Goal: Contribute content: Contribute content

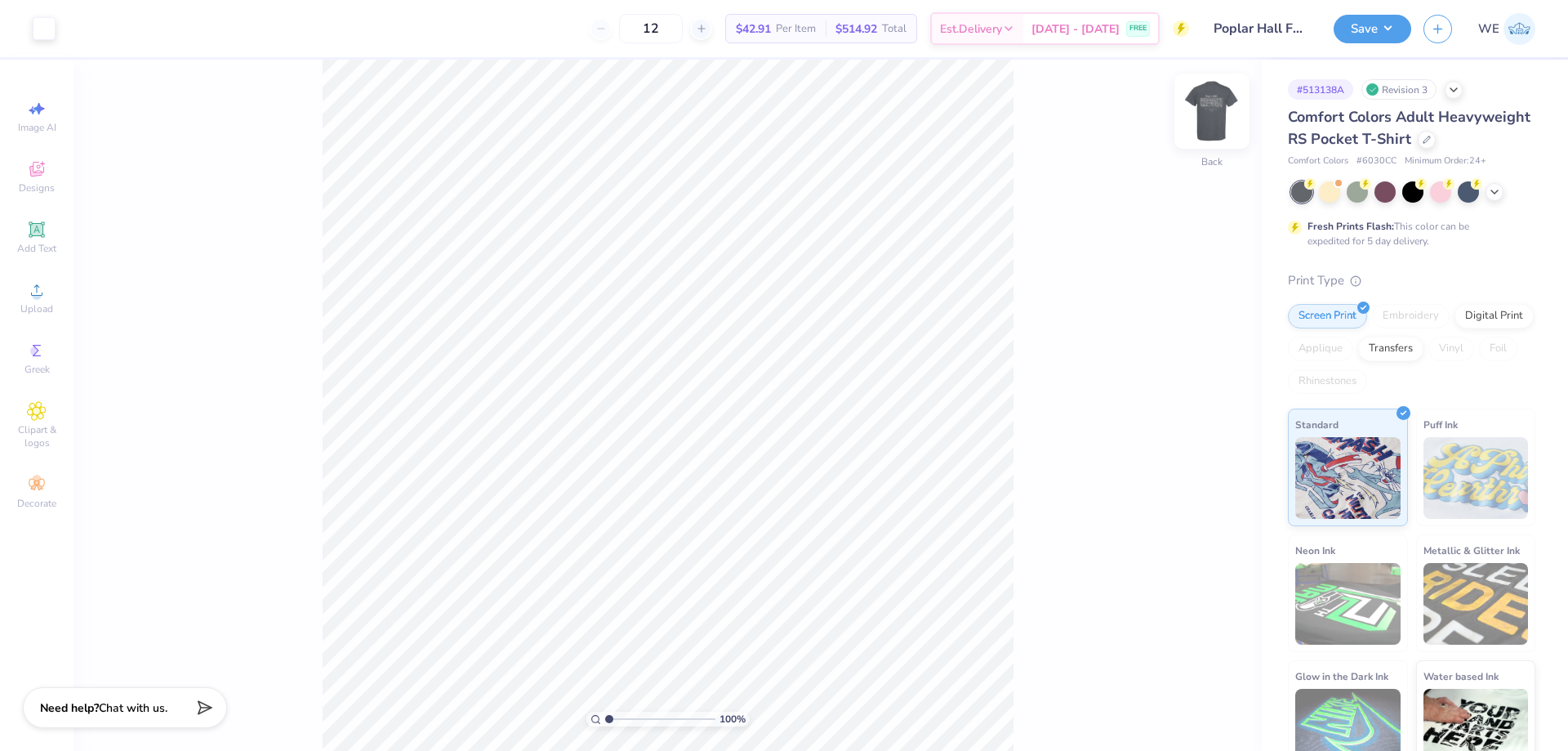
click at [1220, 102] on img at bounding box center [1212, 111] width 65 height 65
type input "7.38"
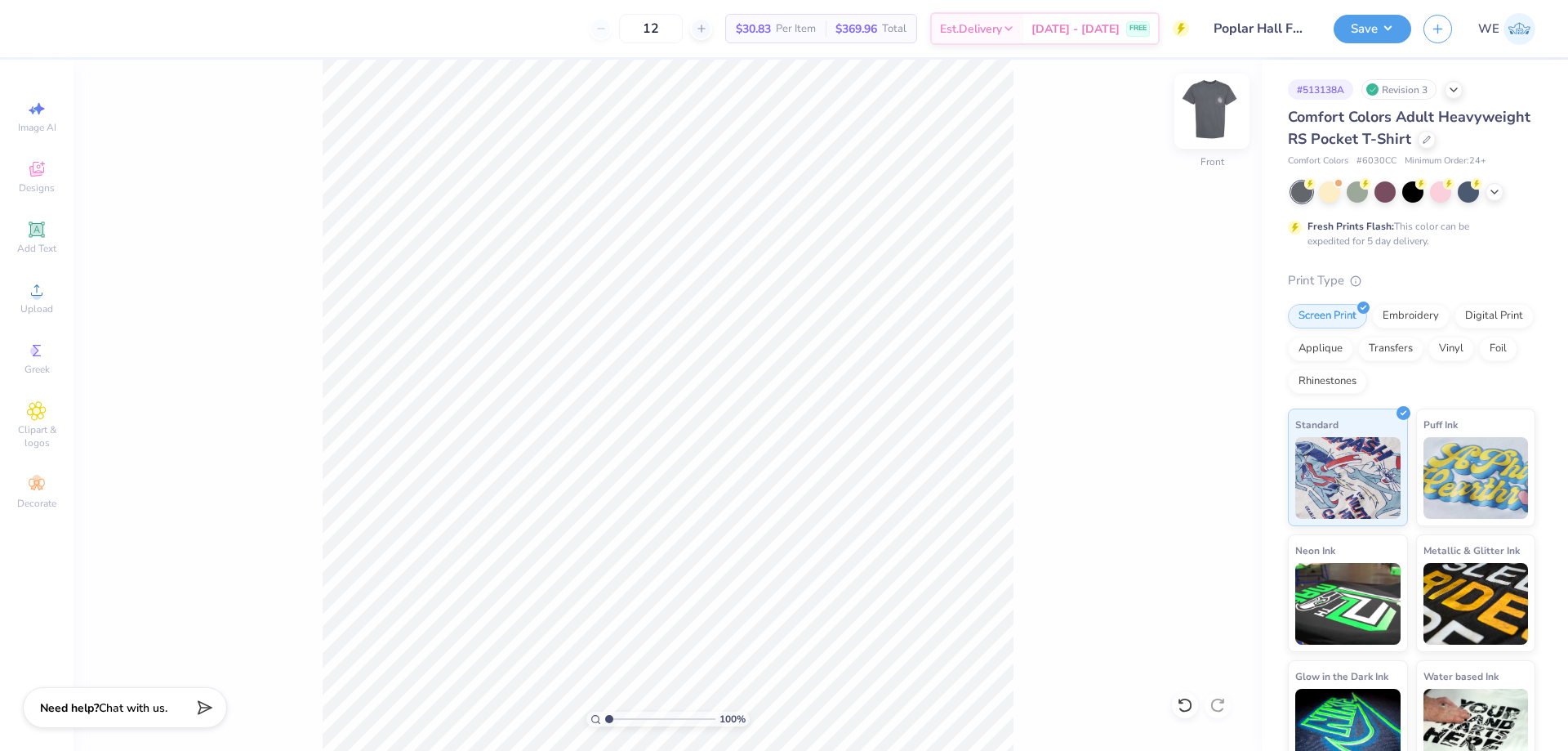
click at [1211, 108] on img at bounding box center [1212, 111] width 65 height 65
click at [41, 302] on div "Upload" at bounding box center [37, 298] width 58 height 49
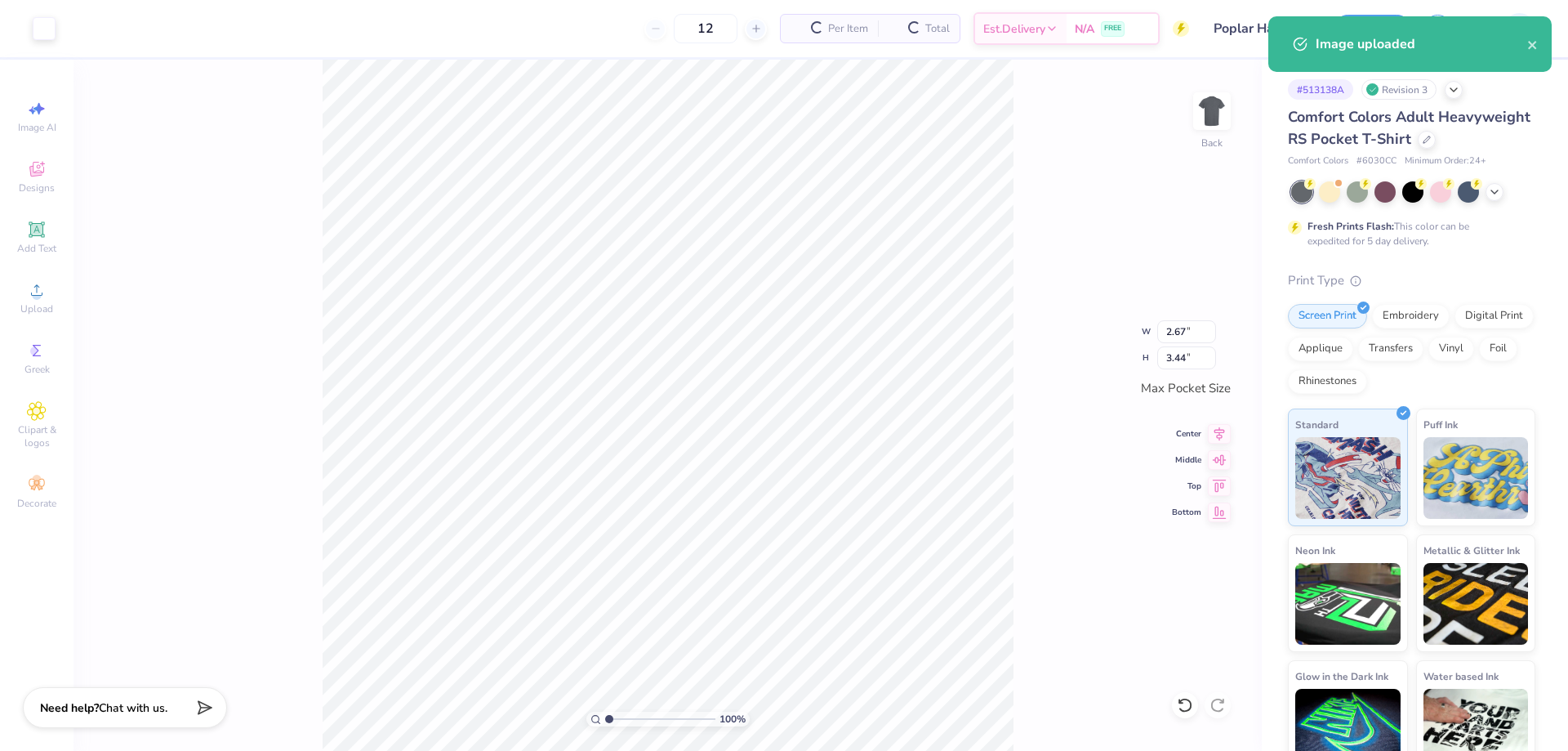
click at [1042, 270] on div "100 % Back W 2.67 2.67 " H 3.44 3.44 " Max Pocket Size Center Middle Top Bottom" at bounding box center [667, 405] width 1188 height 691
click at [1194, 132] on div "Back" at bounding box center [1212, 121] width 38 height 58
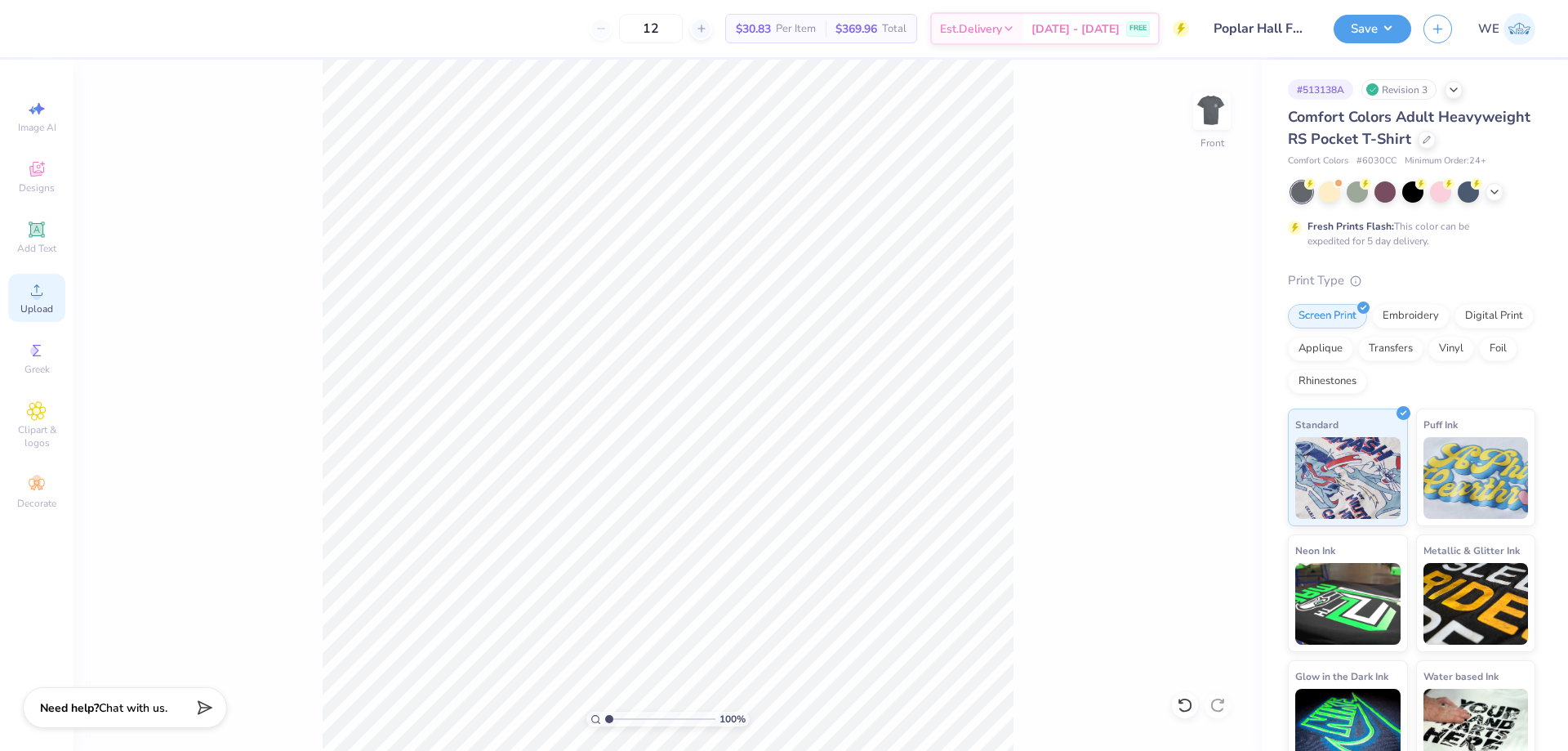
click at [43, 289] on icon at bounding box center [37, 290] width 20 height 20
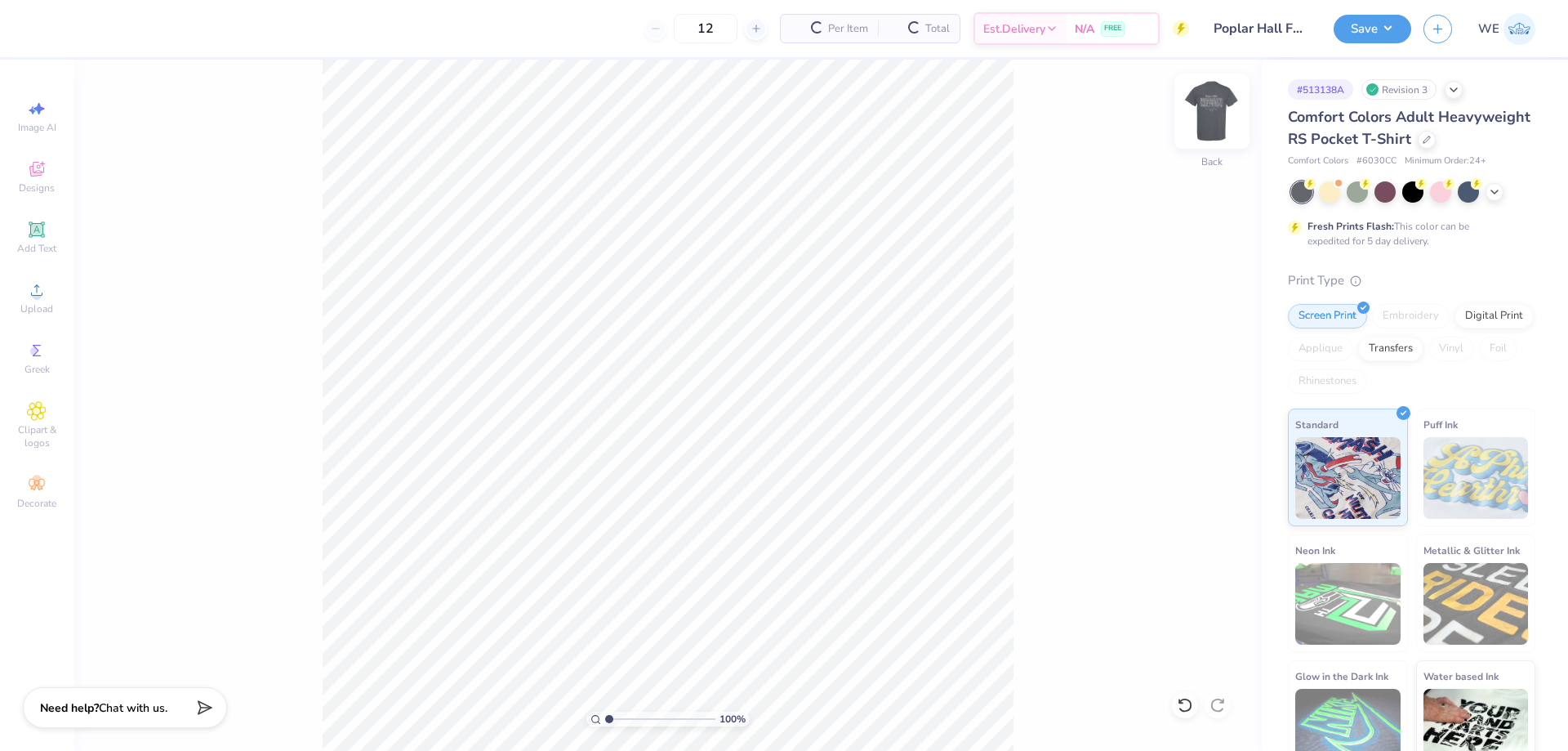
click at [1208, 116] on img at bounding box center [1212, 111] width 65 height 65
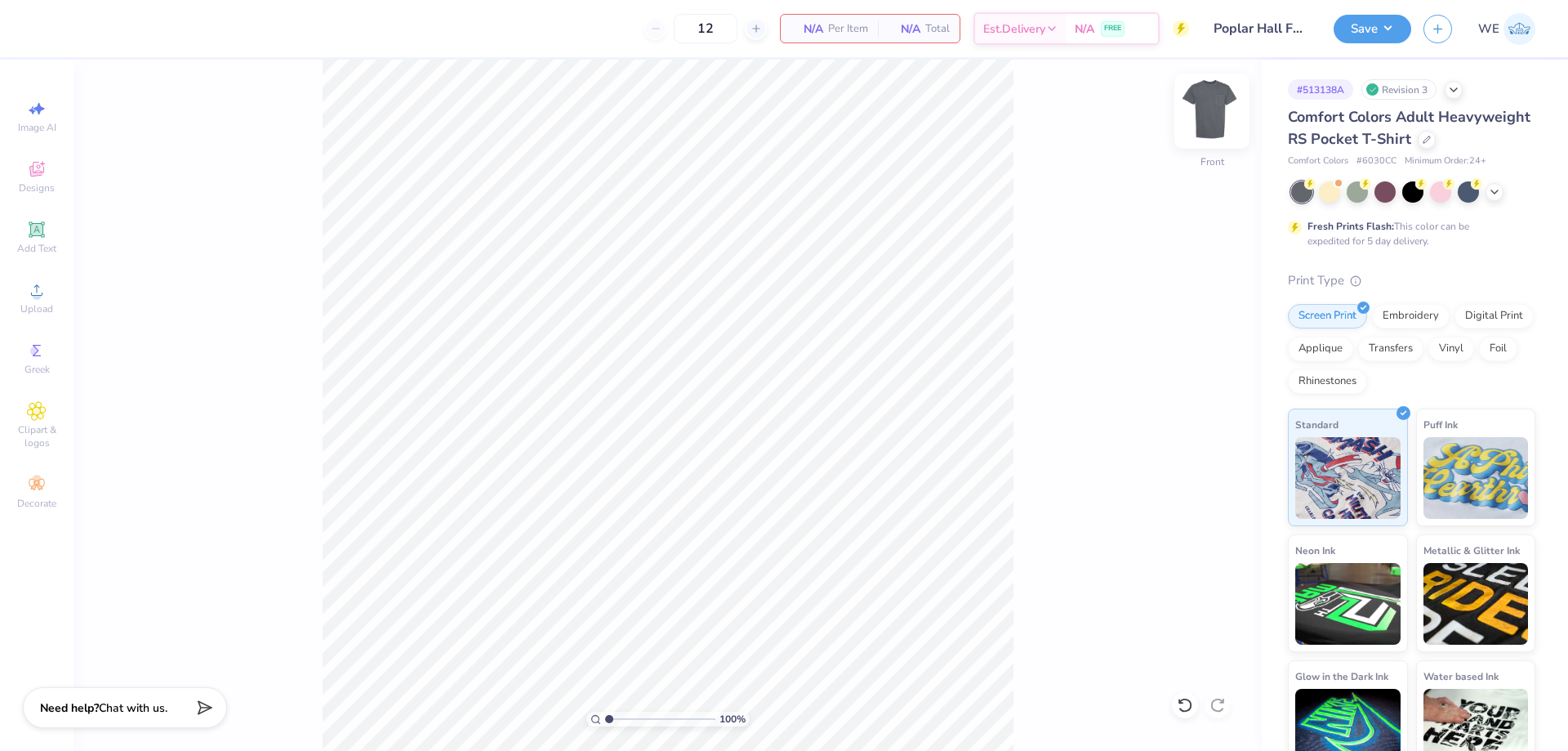
click at [1209, 113] on img at bounding box center [1212, 111] width 65 height 65
click at [43, 301] on div "Upload" at bounding box center [37, 298] width 58 height 49
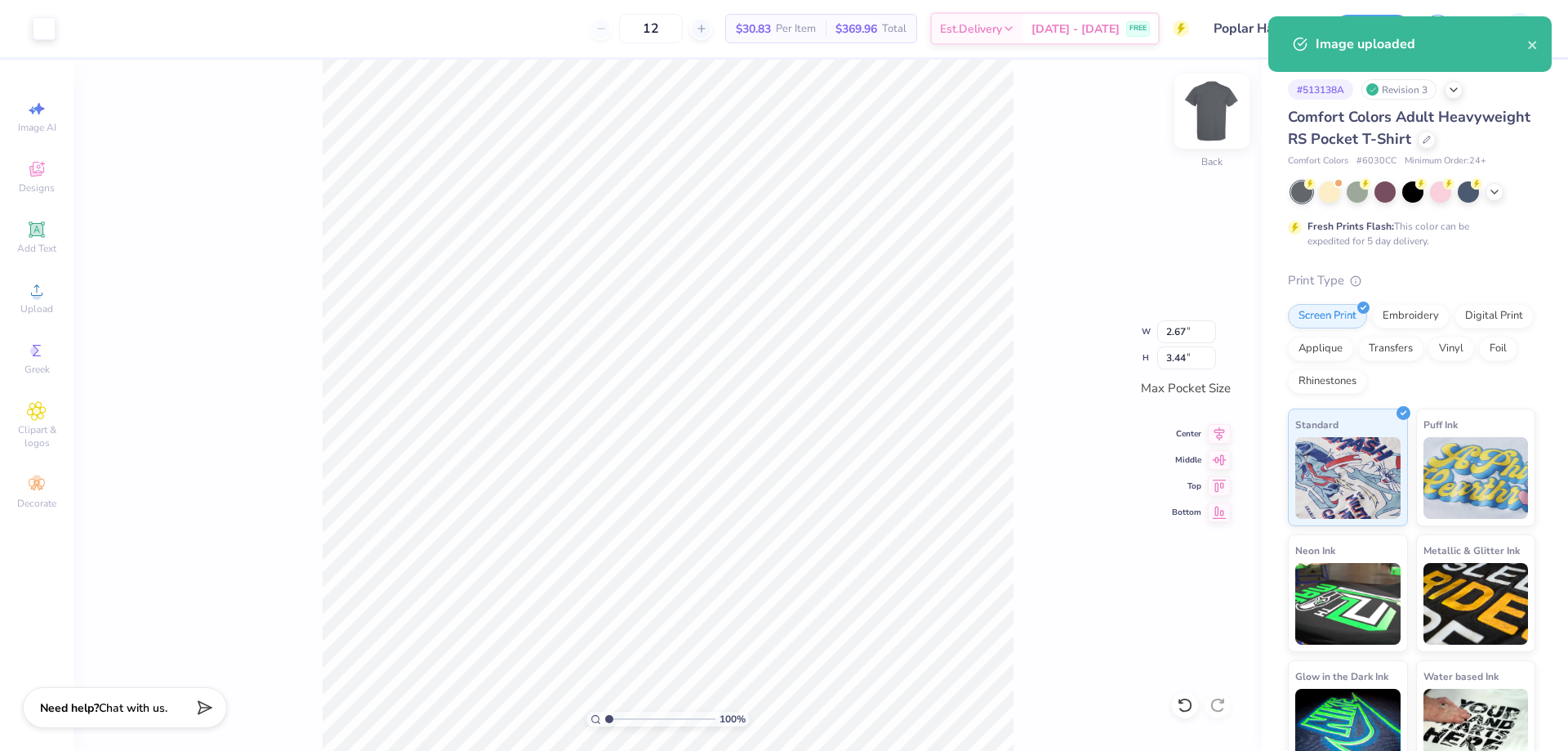
click at [1204, 116] on img at bounding box center [1212, 111] width 65 height 65
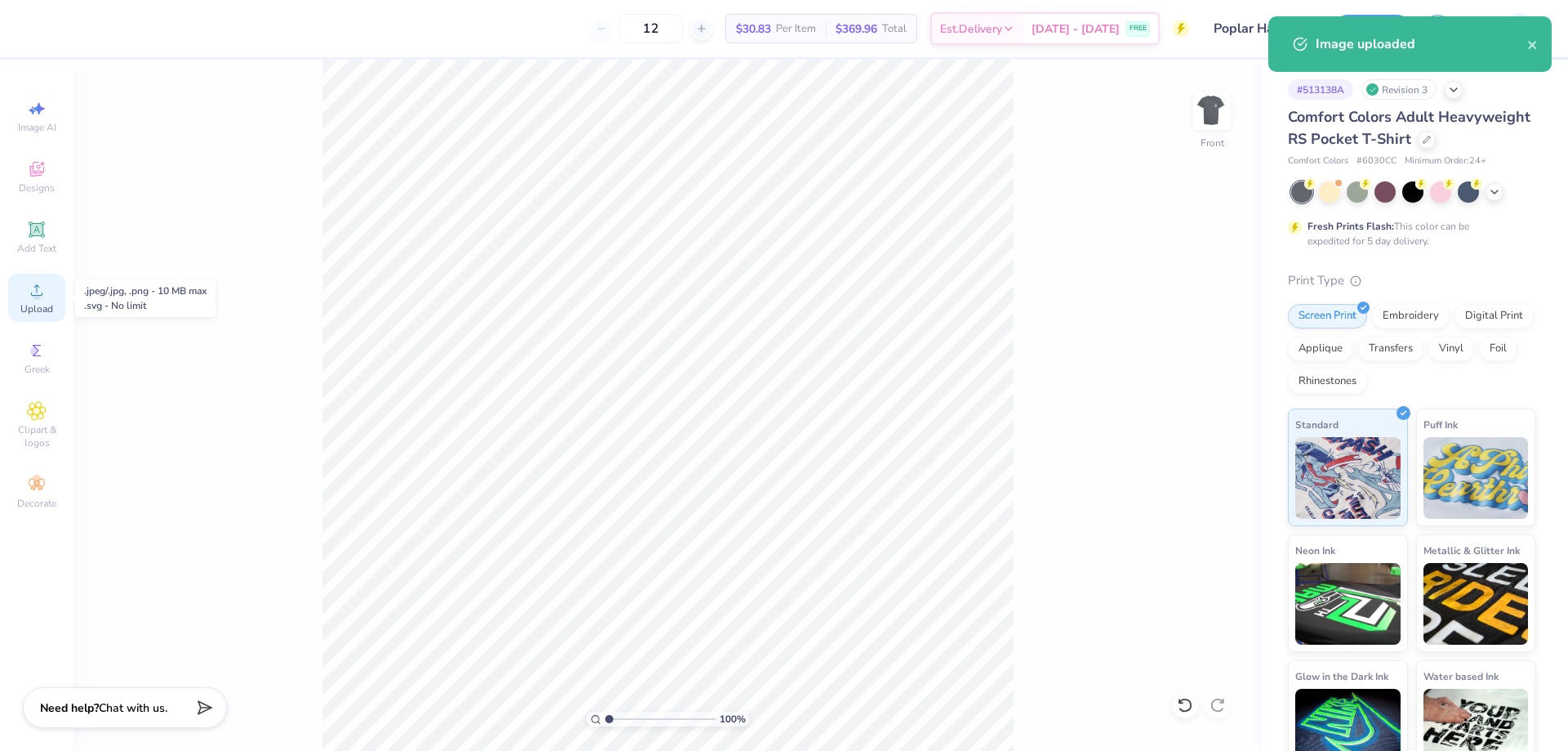
click at [54, 293] on div "Upload" at bounding box center [37, 298] width 58 height 49
click at [1199, 330] on input "14.32" at bounding box center [1200, 329] width 59 height 23
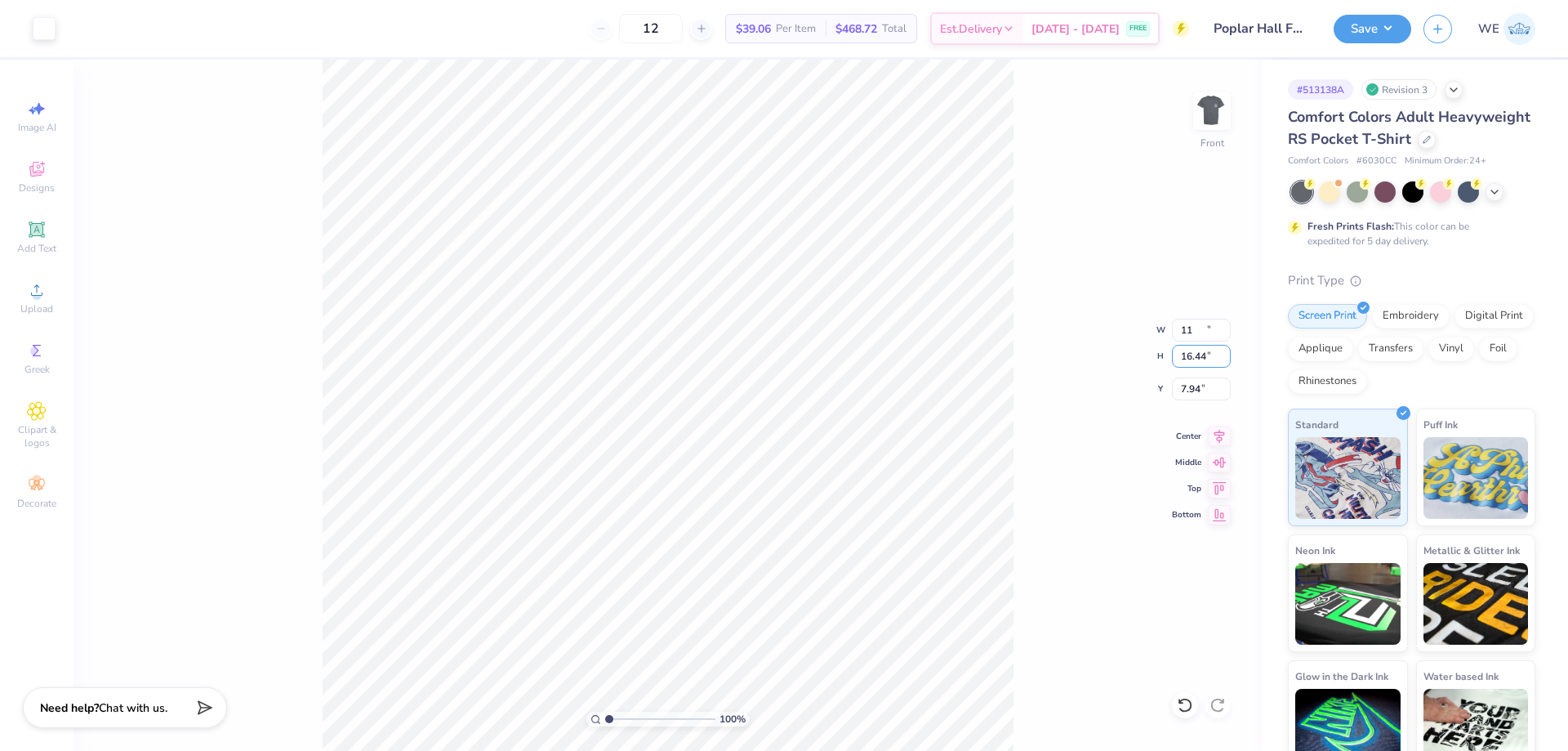
type input "11.00"
type input "12.62"
type input "3.00"
click at [40, 299] on circle at bounding box center [36, 295] width 9 height 9
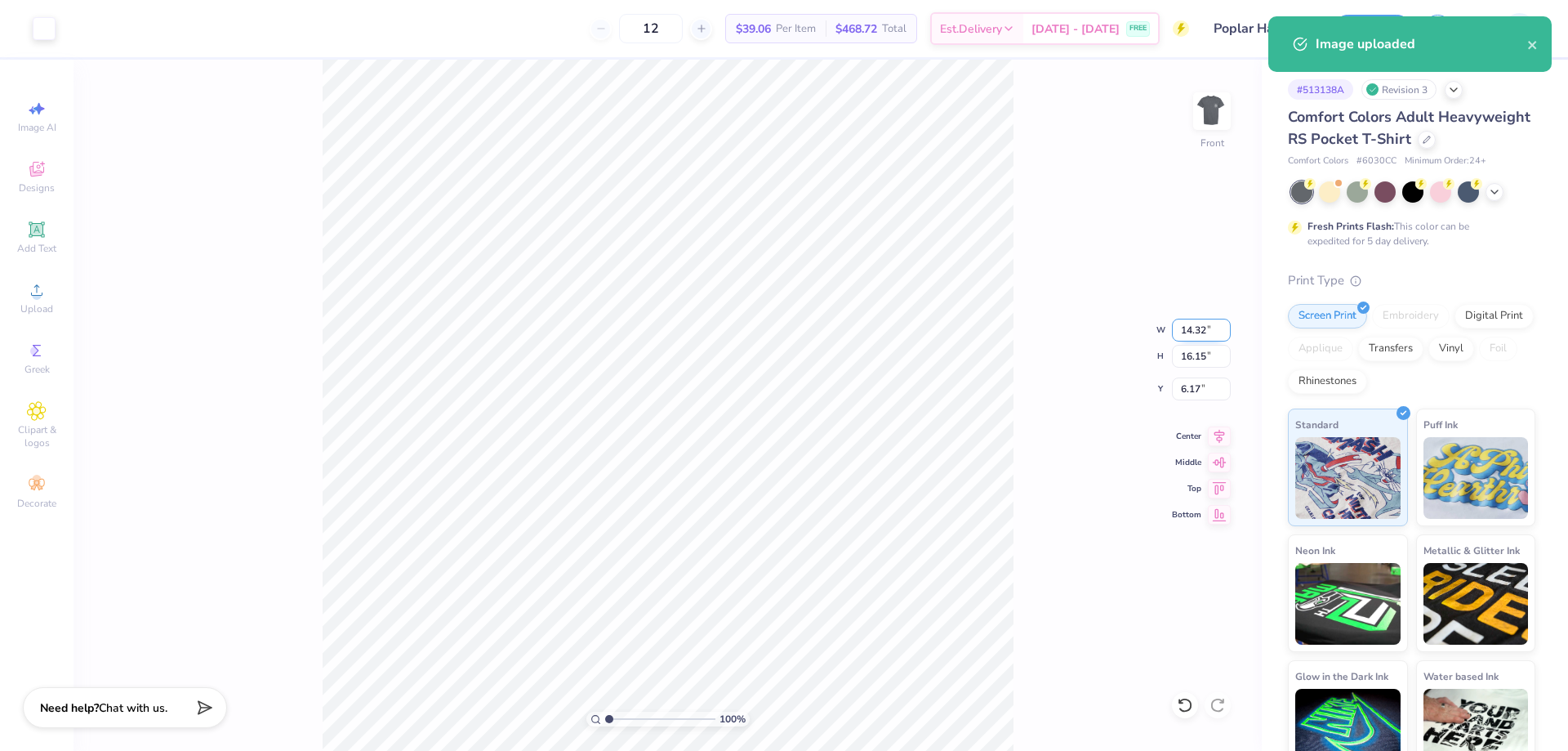
click at [1191, 331] on input "14.32" at bounding box center [1200, 329] width 59 height 23
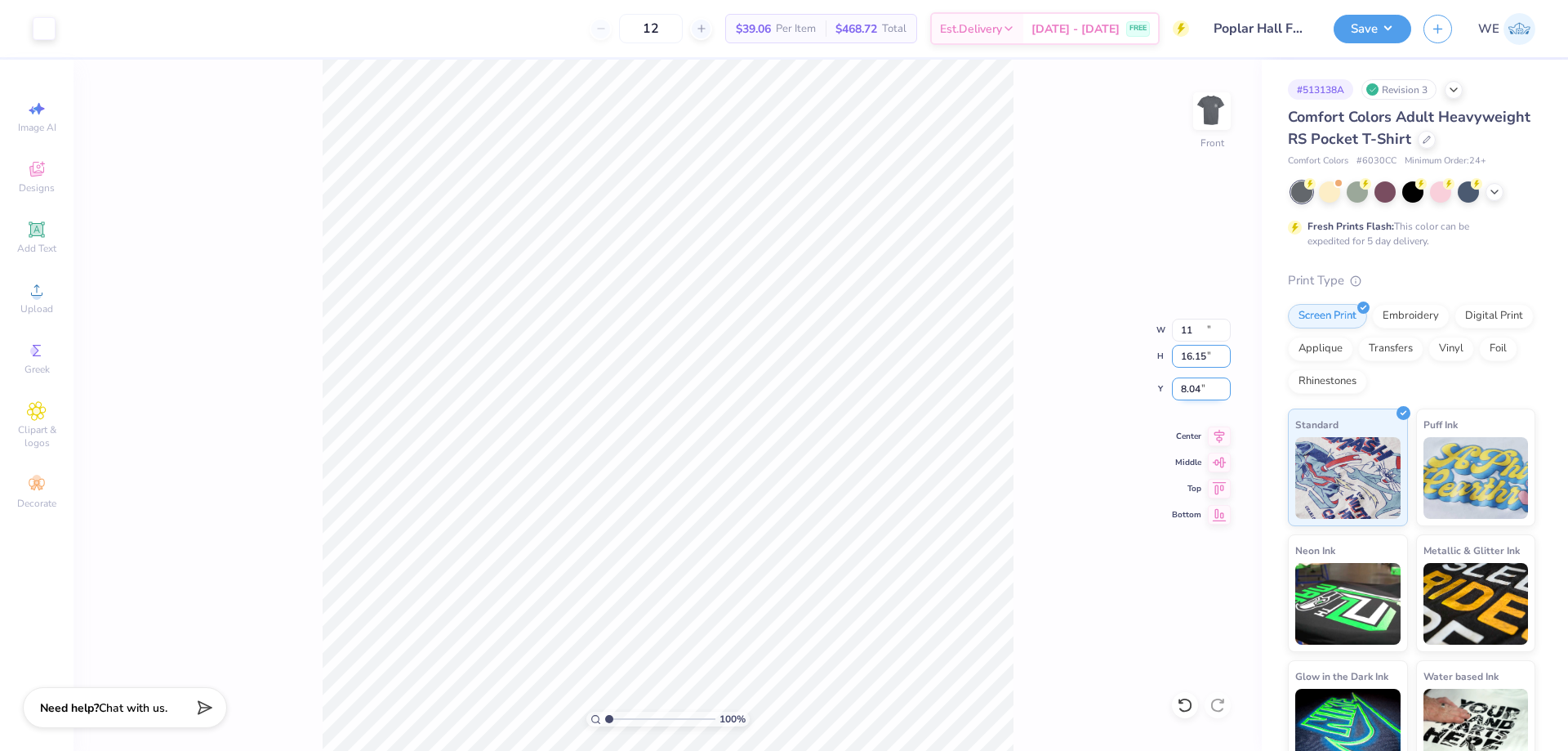
type input "11.00"
type input "12.40"
click at [1190, 386] on input "8.04" at bounding box center [1200, 388] width 59 height 23
type input "3.00"
click at [1375, 27] on button "Save" at bounding box center [1372, 26] width 77 height 29
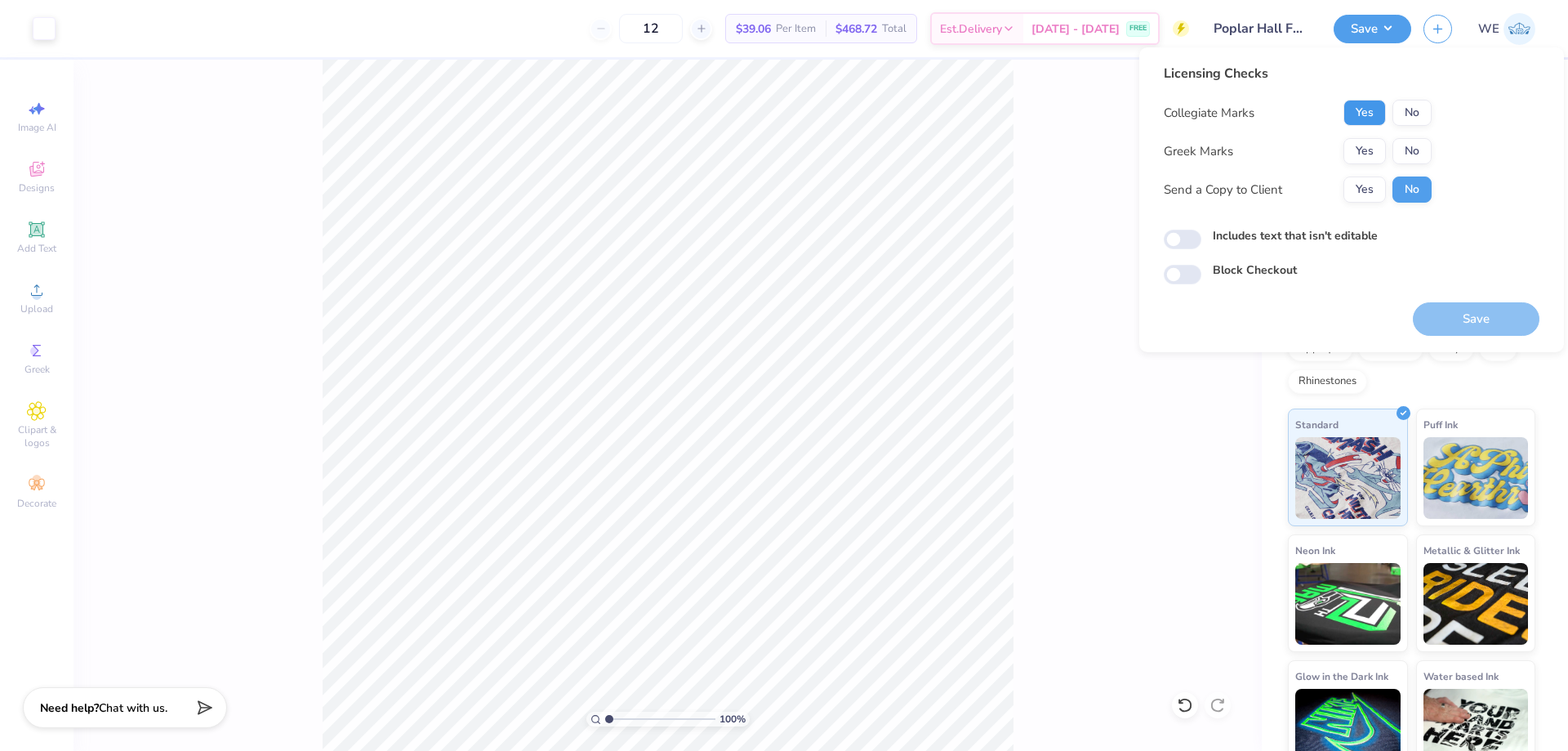
click at [1366, 106] on button "Yes" at bounding box center [1364, 112] width 43 height 26
click at [1408, 142] on button "No" at bounding box center [1412, 151] width 40 height 26
click at [1385, 183] on button "Yes" at bounding box center [1364, 189] width 43 height 26
click at [1182, 242] on input "Includes text that isn't editable" at bounding box center [1182, 239] width 38 height 20
checkbox input "true"
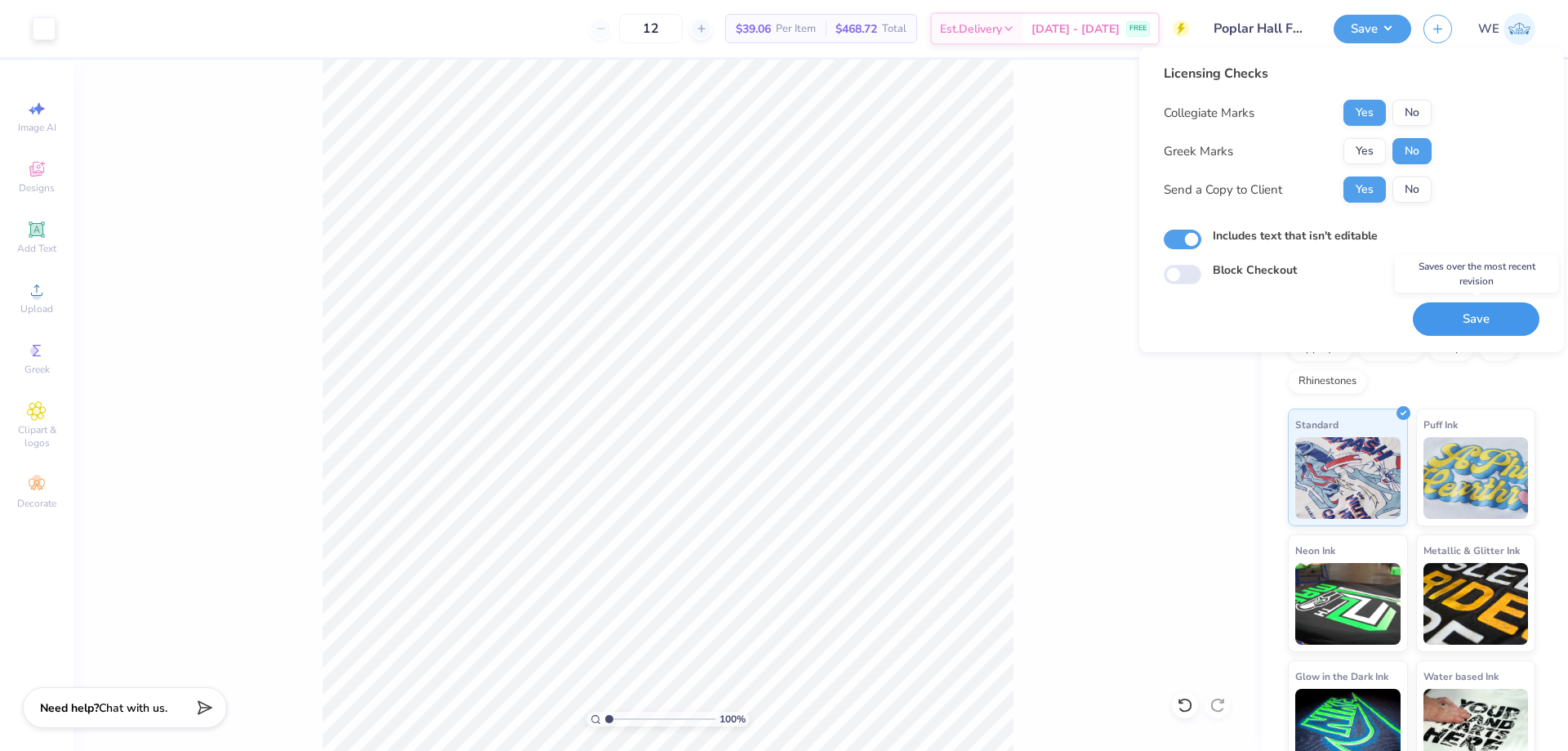
click at [1449, 312] on button "Save" at bounding box center [1476, 319] width 127 height 34
